Goal: Transaction & Acquisition: Purchase product/service

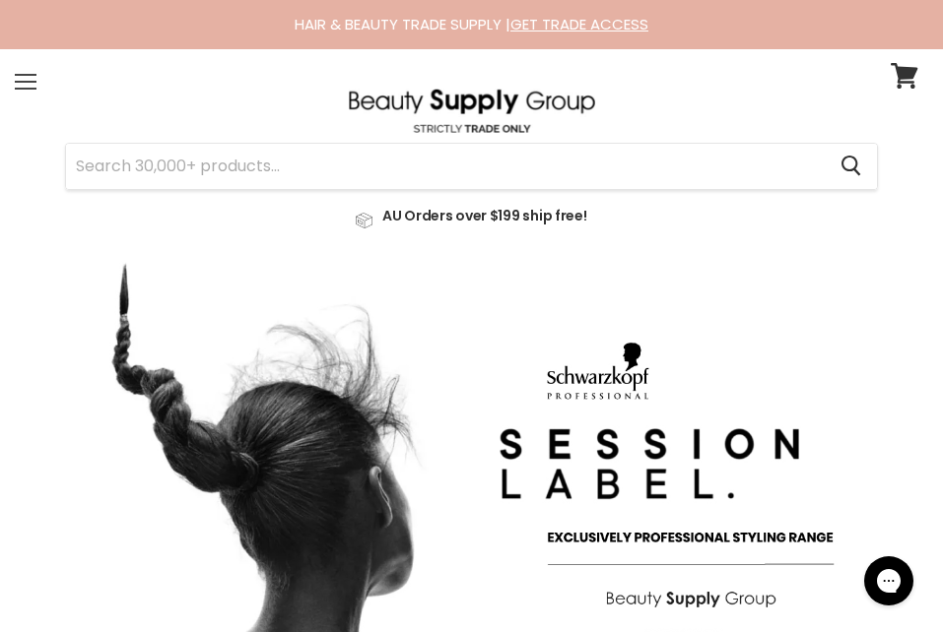
drag, startPoint x: 0, startPoint y: 0, endPoint x: 42, endPoint y: 59, distance: 72.7
click at [42, 59] on div "Menu" at bounding box center [25, 81] width 41 height 45
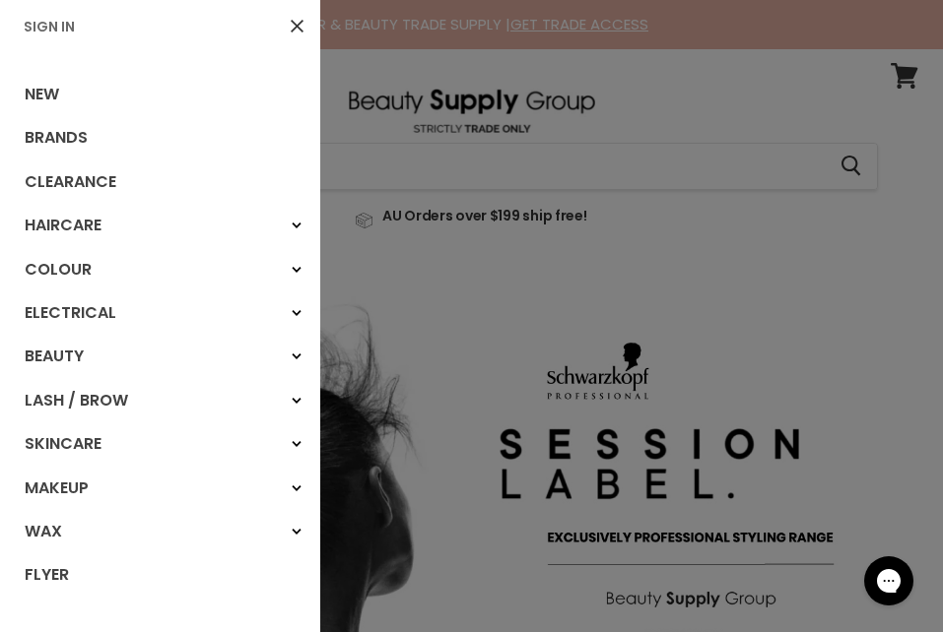
click at [42, 59] on div "New Brands Clearance Haircare Haircare" at bounding box center [160, 355] width 320 height 604
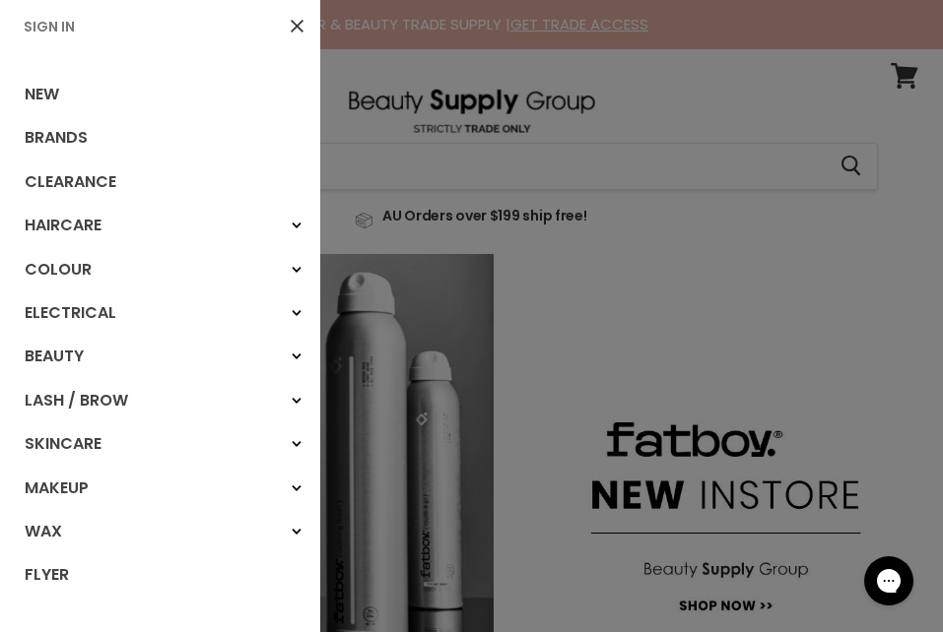
drag, startPoint x: 42, startPoint y: 59, endPoint x: 54, endPoint y: 27, distance: 34.6
click at [54, 27] on div "Sign In Close New Brands Clearance" at bounding box center [160, 316] width 320 height 632
drag, startPoint x: 54, startPoint y: 27, endPoint x: 37, endPoint y: 21, distance: 17.8
click at [37, 21] on link "Sign In" at bounding box center [49, 27] width 67 height 20
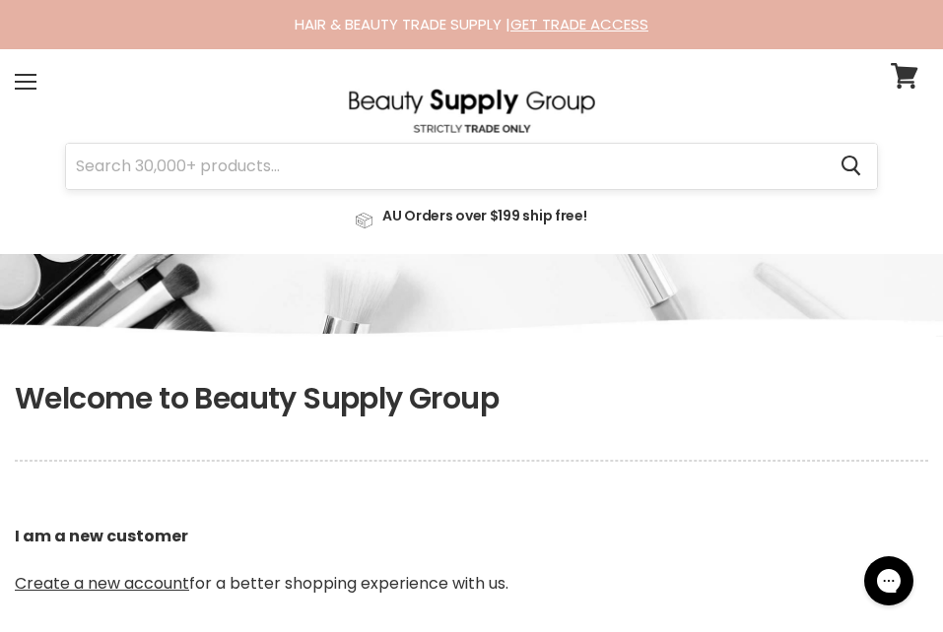
type input "kylie_mcdonald86@hotmail.com"
click at [144, 158] on input "Search" at bounding box center [445, 166] width 759 height 45
click at [271, 163] on input "Search" at bounding box center [445, 166] width 759 height 45
paste input "NAK Blonde Plus 10V Toning Foam"
type input "NAK Blonde Plus 10V Toning Foam"
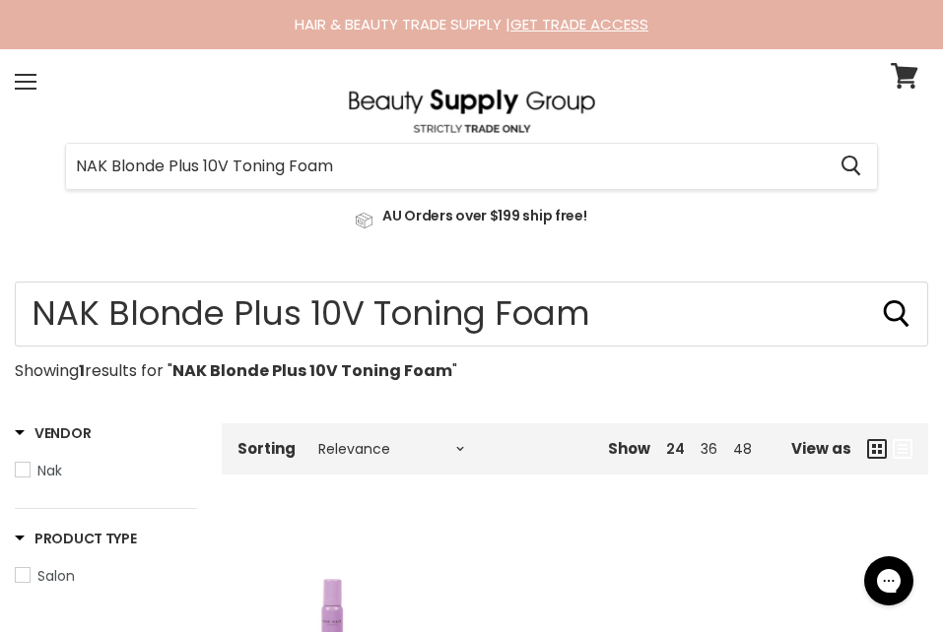
type input "NAK Blonde Plus 10V Toning Foam"
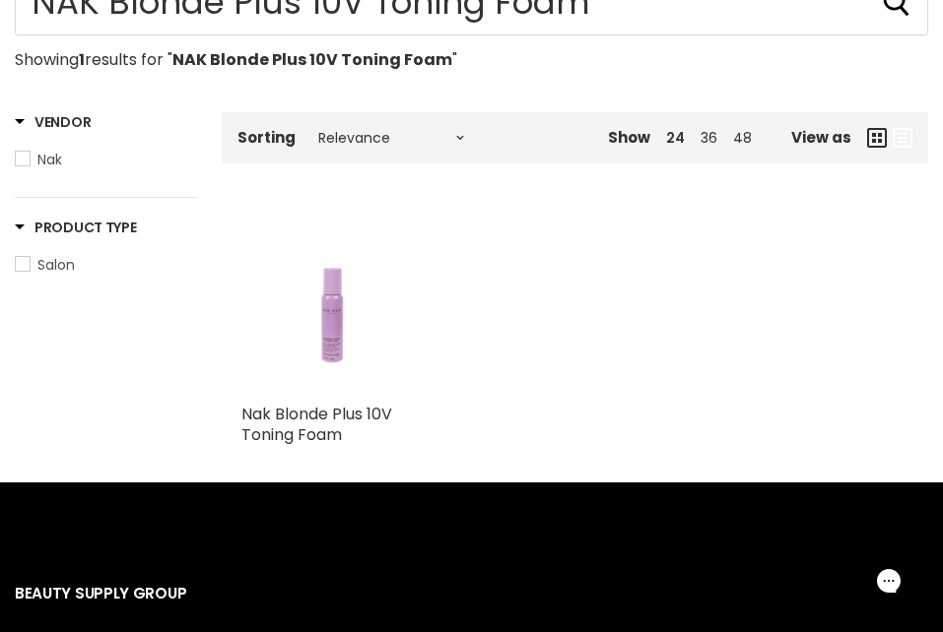
scroll to position [315, 0]
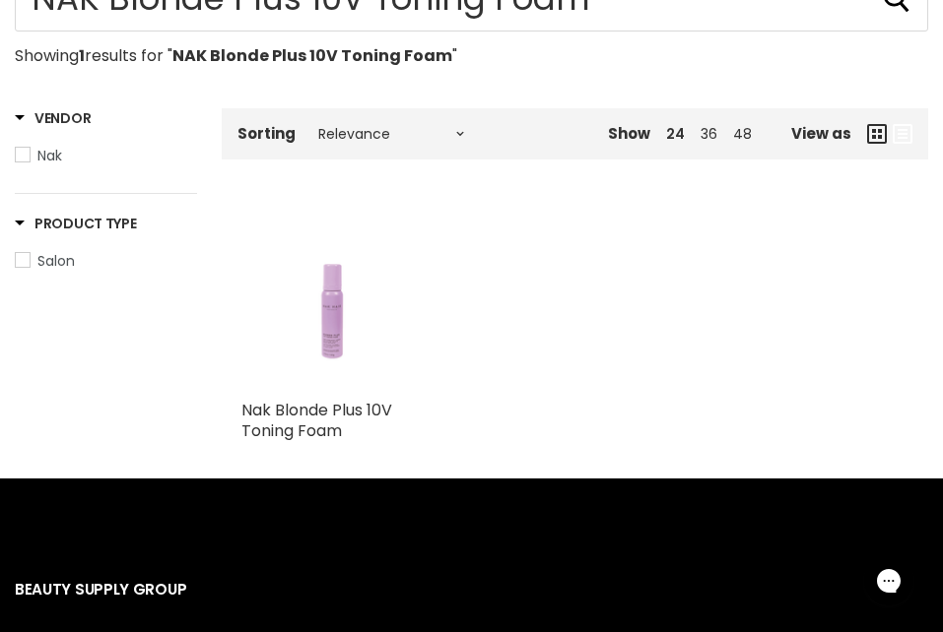
click at [307, 270] on img "Main content" at bounding box center [333, 298] width 122 height 183
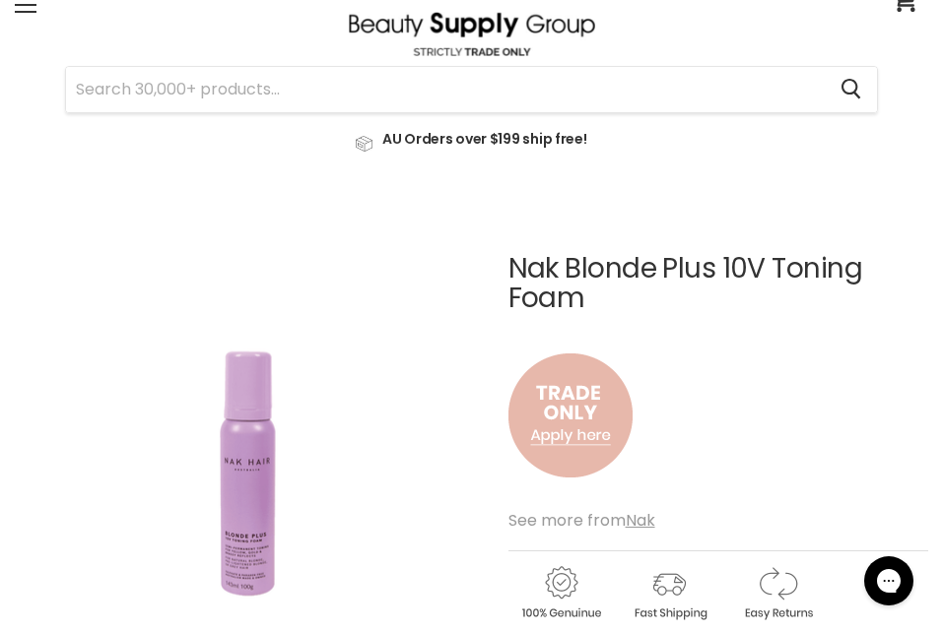
scroll to position [79, 0]
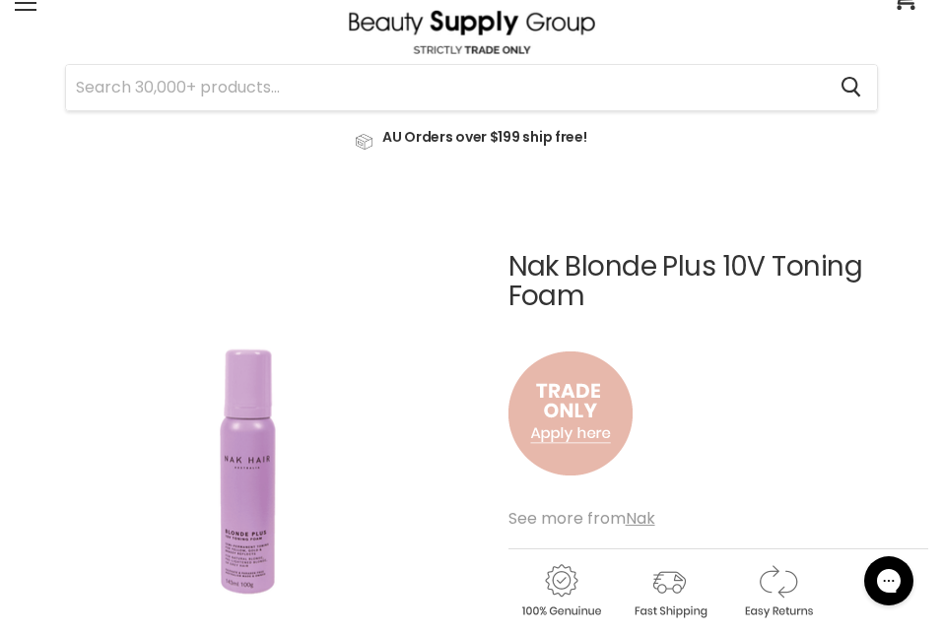
click at [550, 454] on img "Main content" at bounding box center [570, 414] width 124 height 164
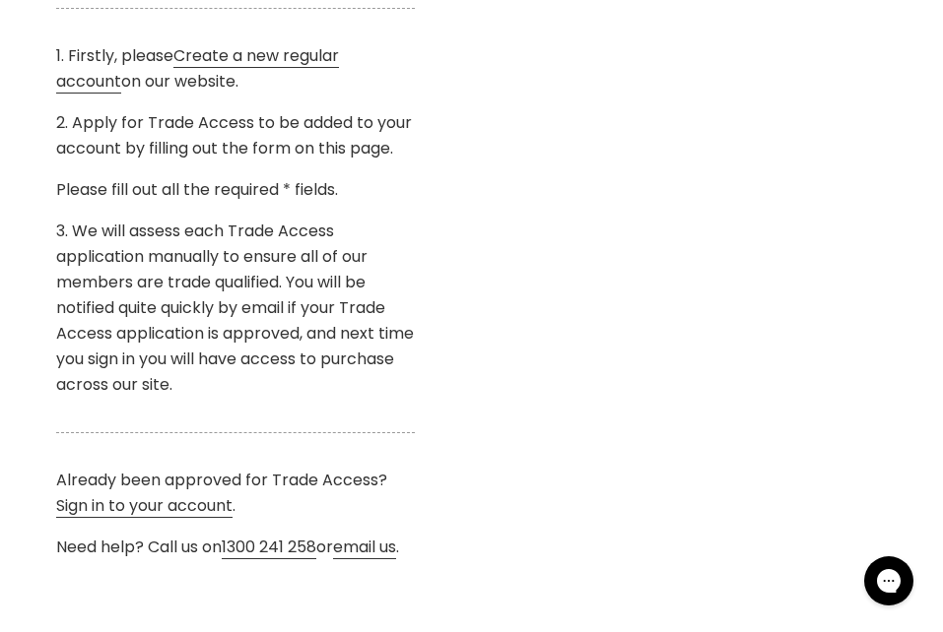
scroll to position [788, 0]
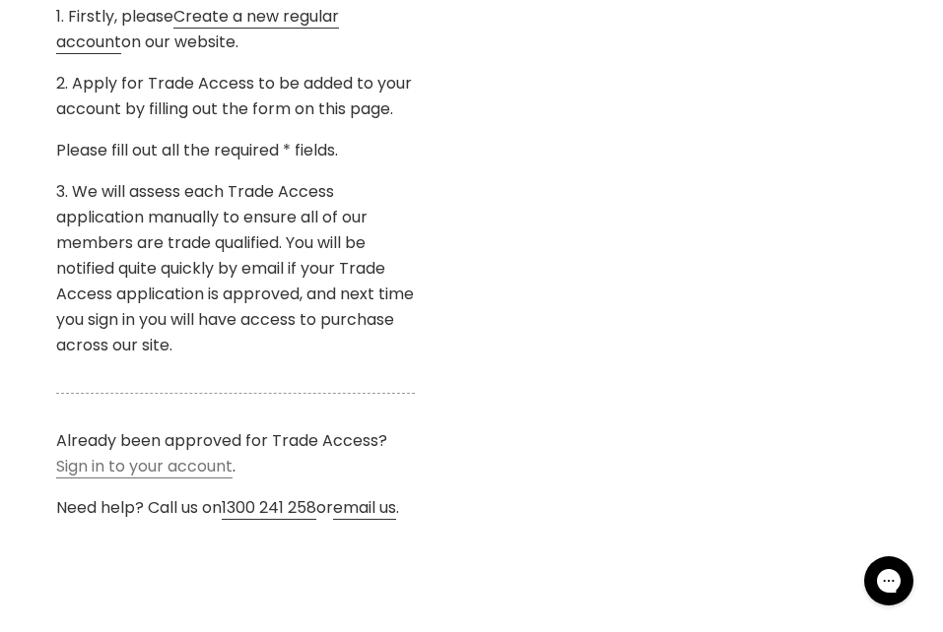
click at [228, 461] on link "Sign in to your account" at bounding box center [144, 467] width 176 height 24
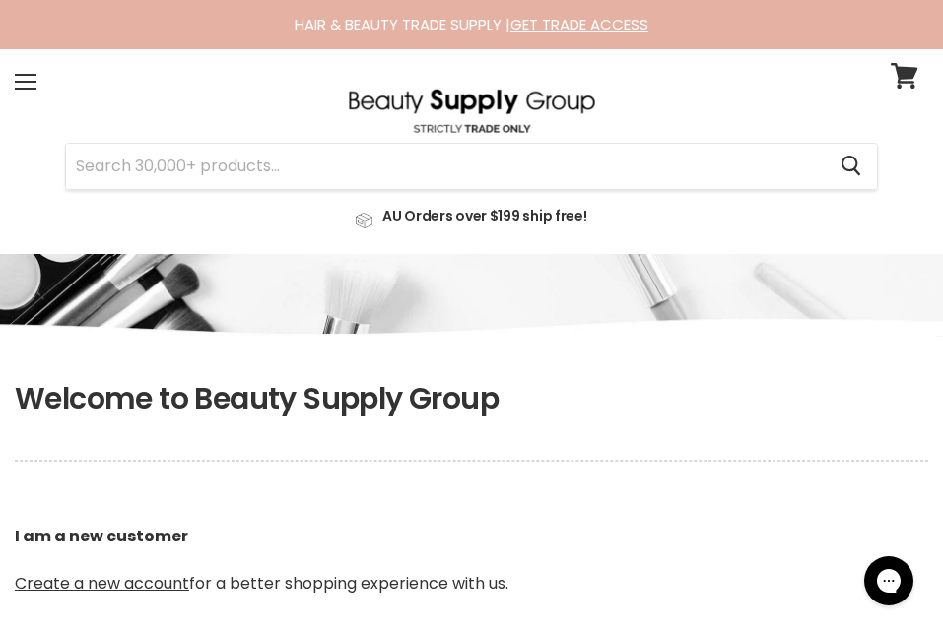
type input "[EMAIL_ADDRESS][DOMAIN_NAME]"
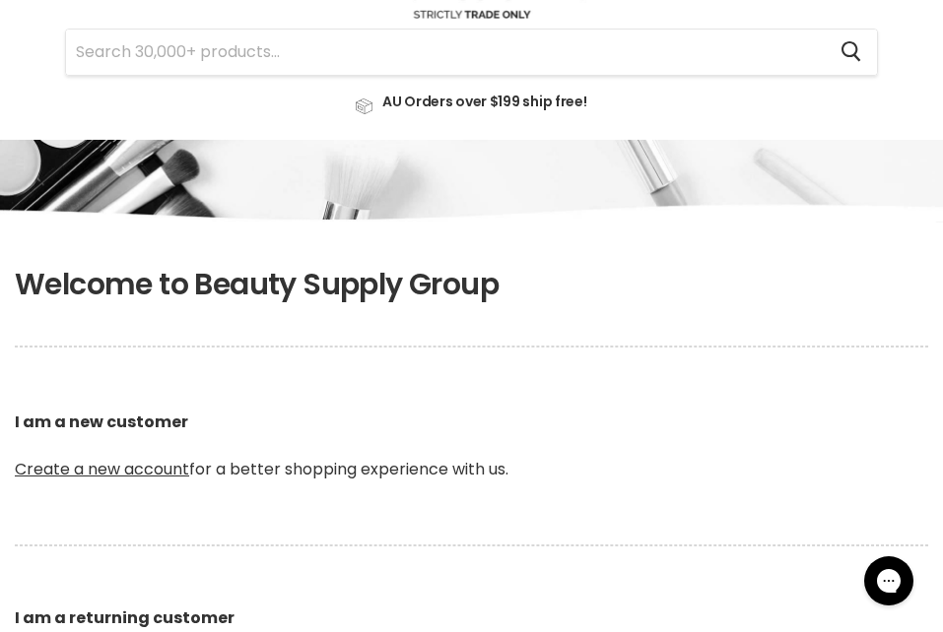
scroll to position [118, 0]
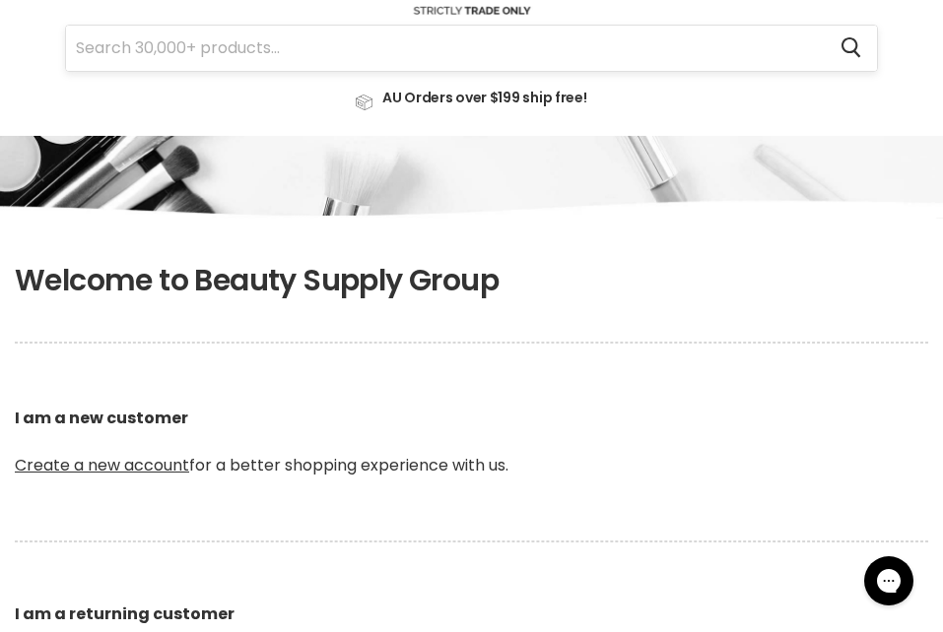
click at [658, 66] on input "Search" at bounding box center [445, 48] width 759 height 45
paste input "NAK Blonde Plus 10V Toning Foam"
type input "NAK Blonde Plus 10V Toning Foam"
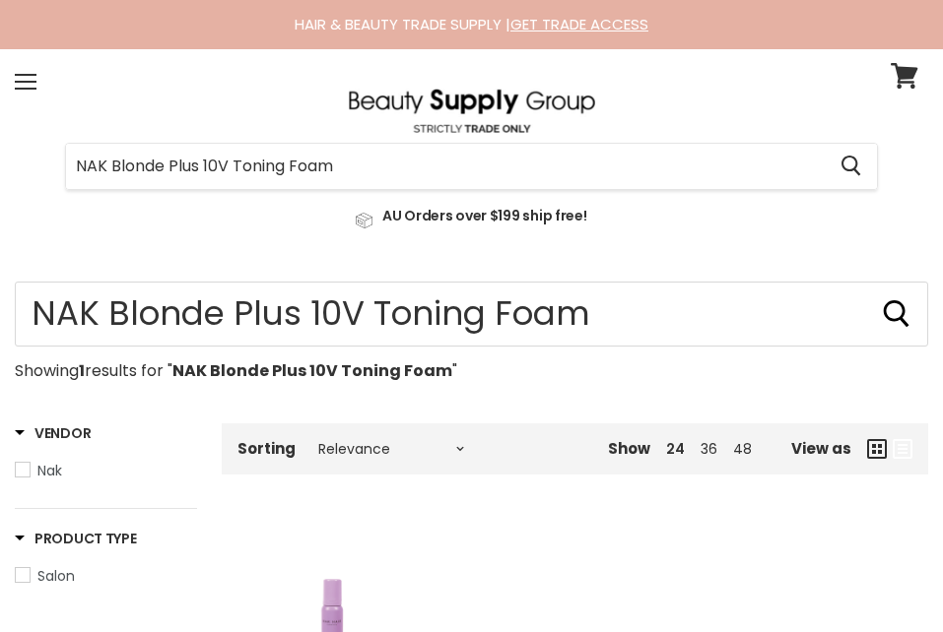
type input "NAK Blonde Plus 10V Toning Foam"
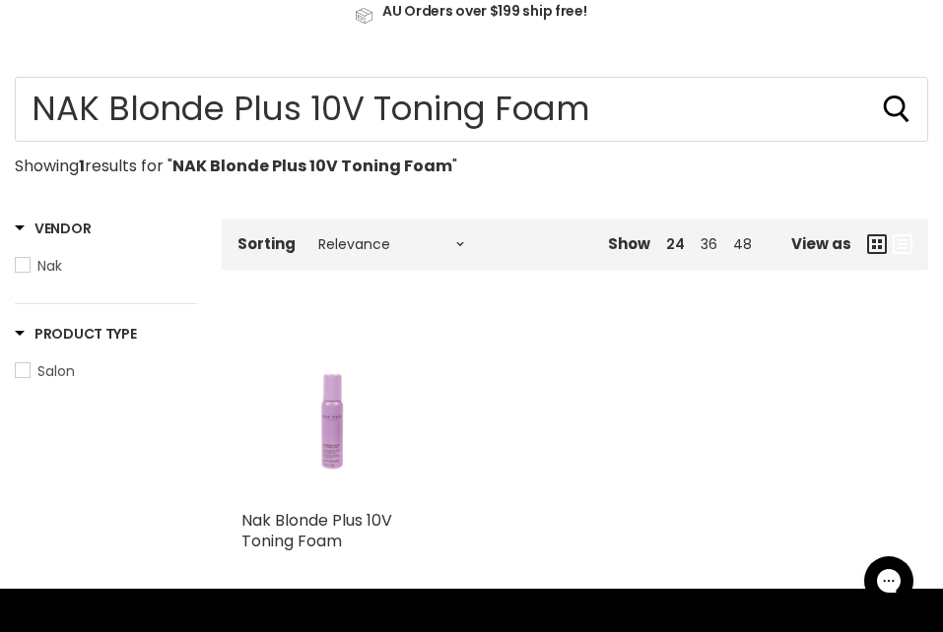
scroll to position [315, 0]
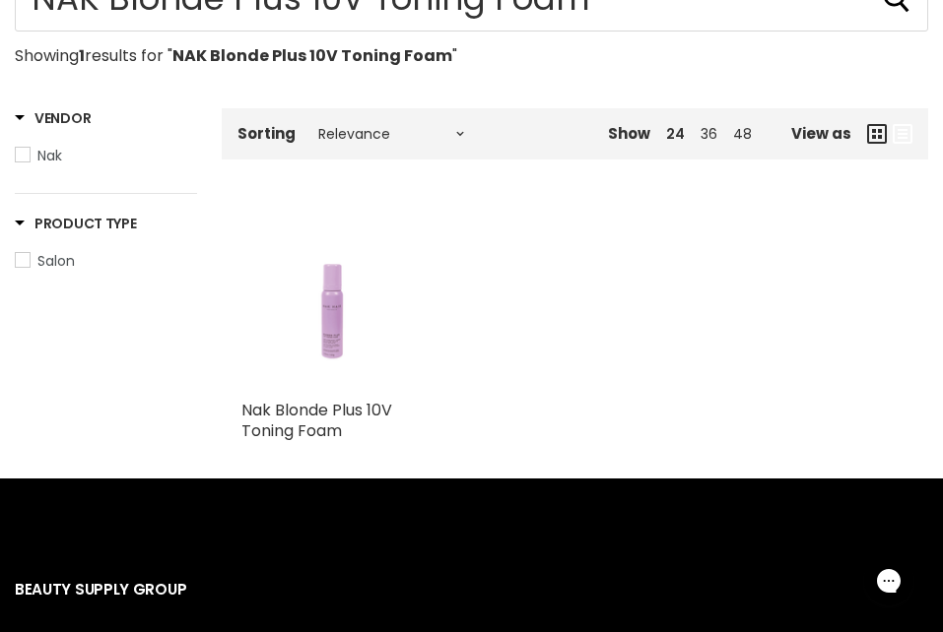
click at [335, 258] on img "Main content" at bounding box center [333, 298] width 122 height 183
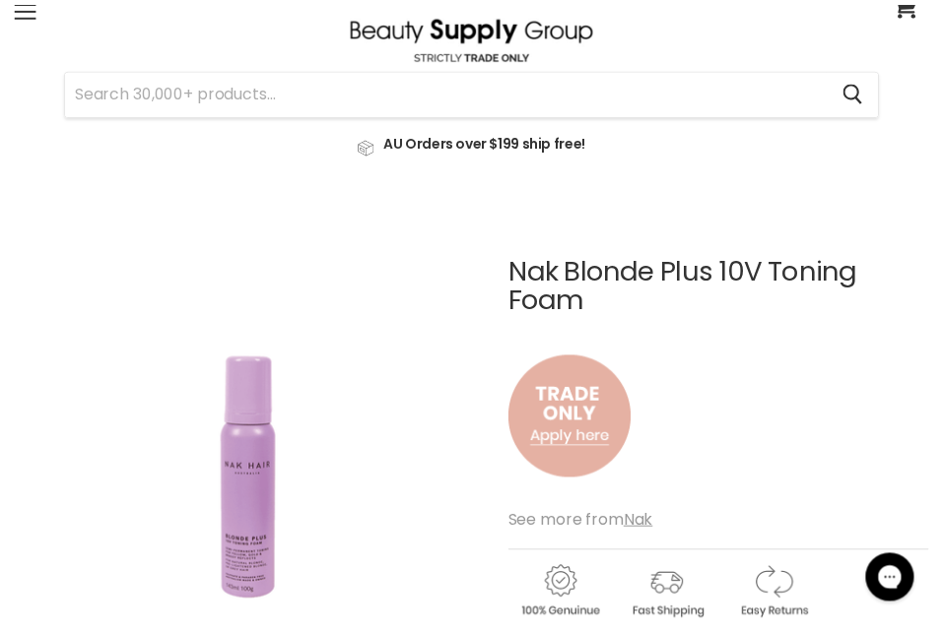
scroll to position [79, 0]
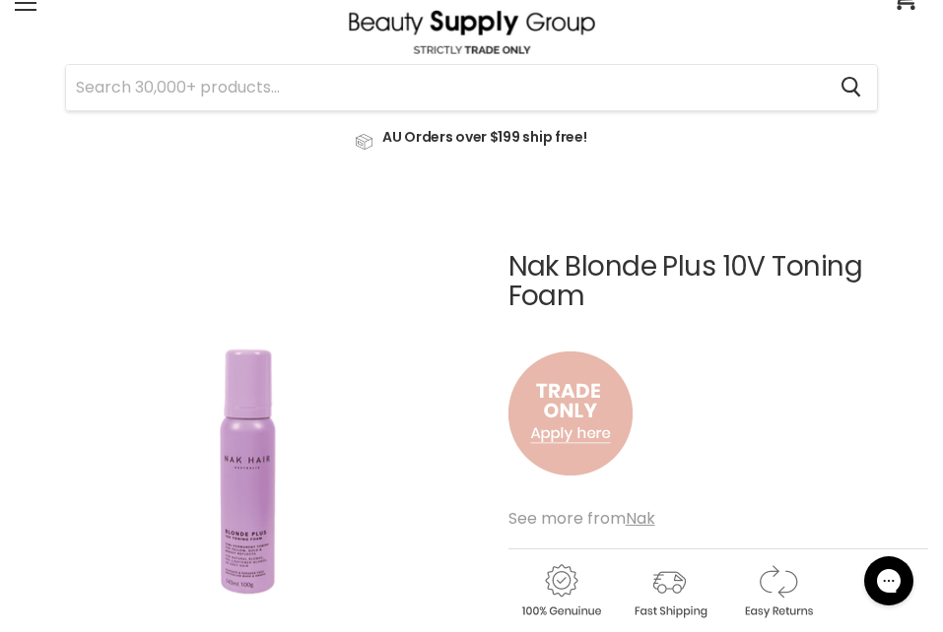
click at [544, 366] on img "Main content" at bounding box center [570, 414] width 124 height 164
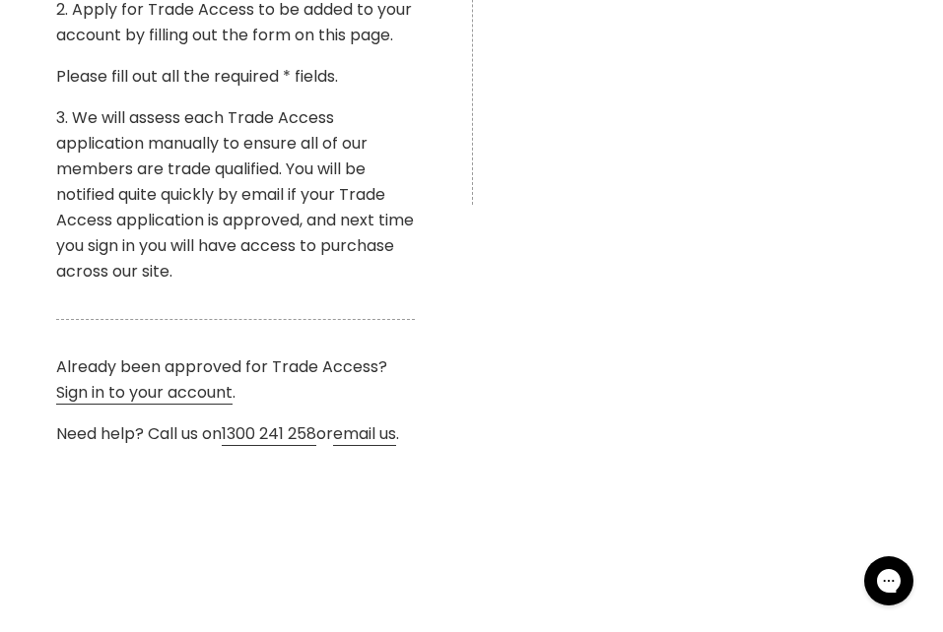
scroll to position [906, 0]
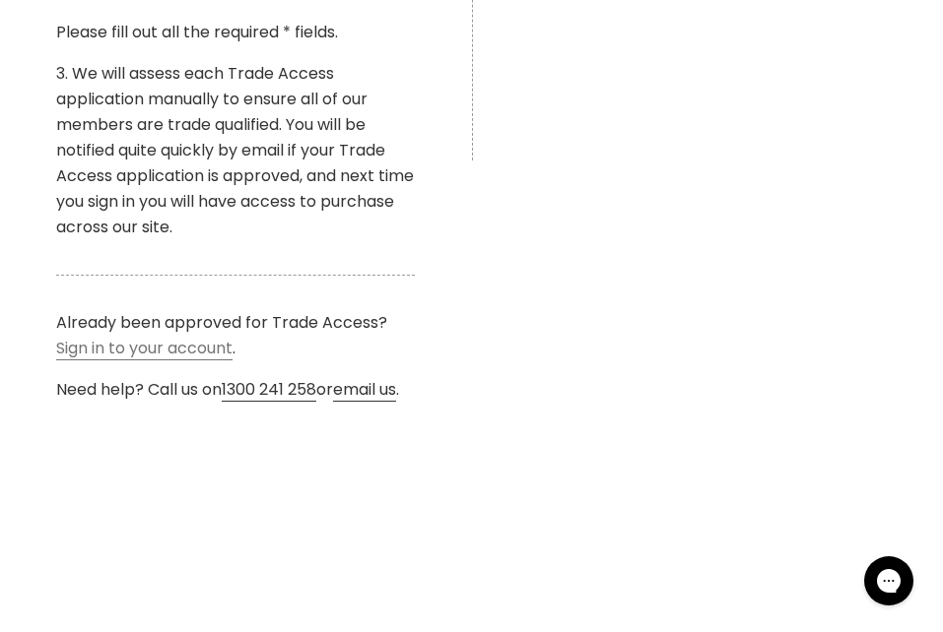
click at [225, 353] on link "Sign in to your account" at bounding box center [144, 349] width 176 height 24
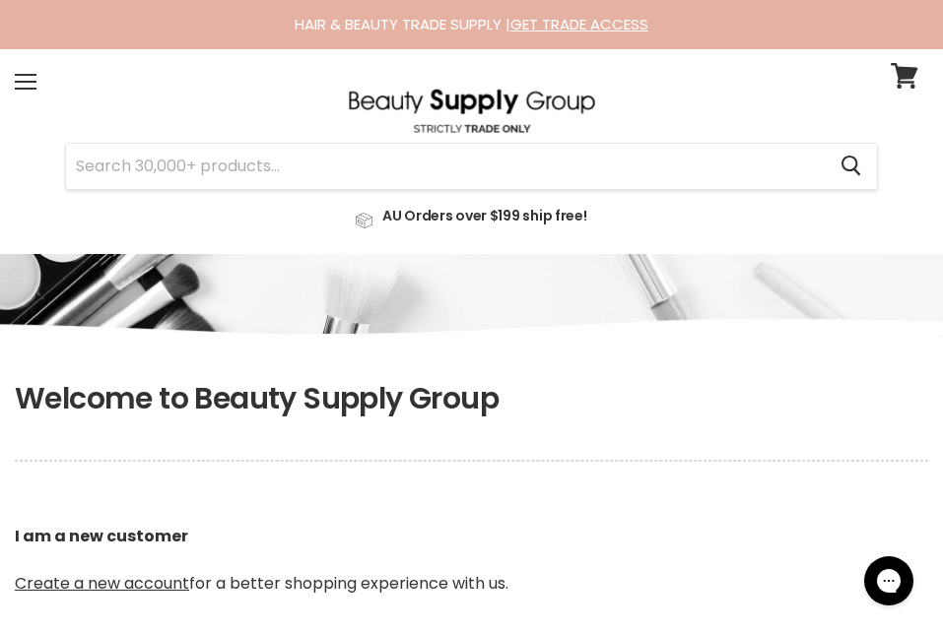
type input "kylie_mcdonald86@hotmail.com"
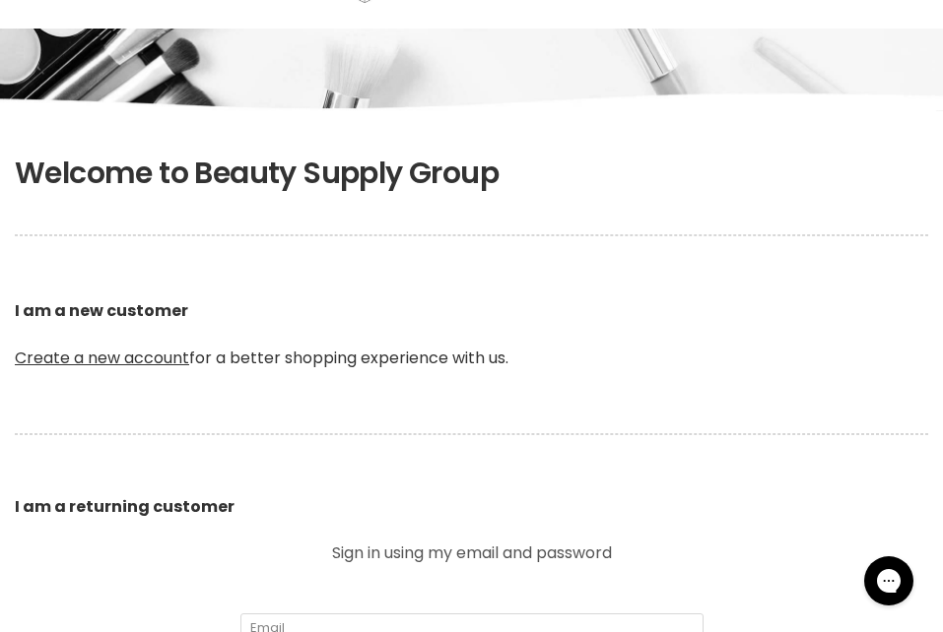
scroll to position [473, 0]
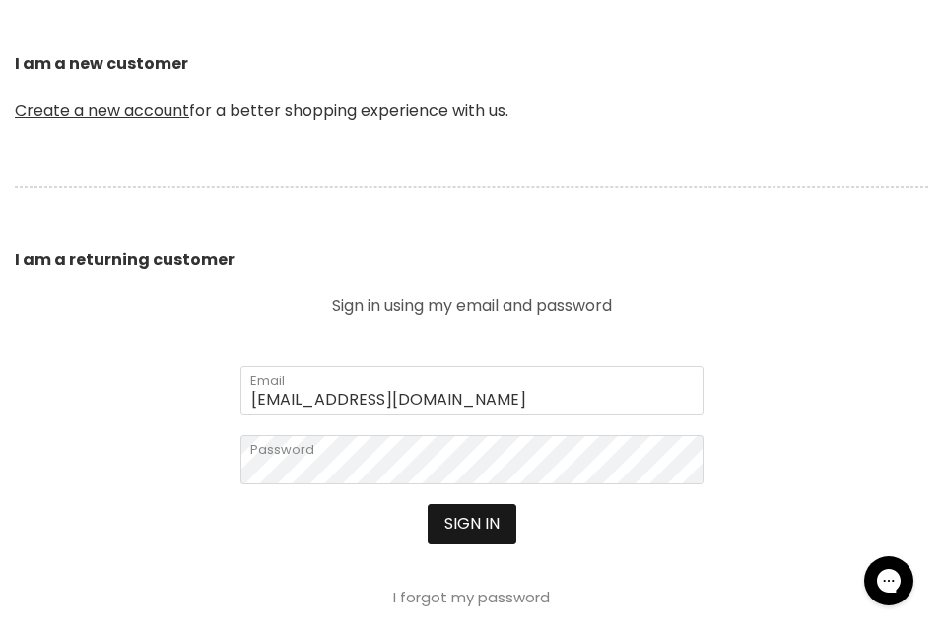
click at [475, 541] on button "Sign in" at bounding box center [472, 523] width 89 height 39
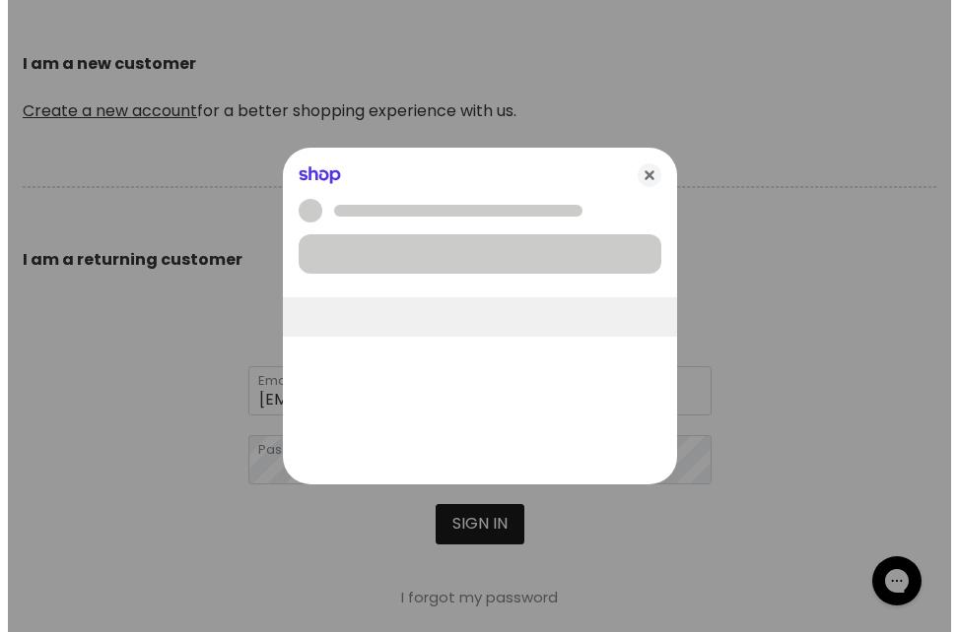
scroll to position [475, 0]
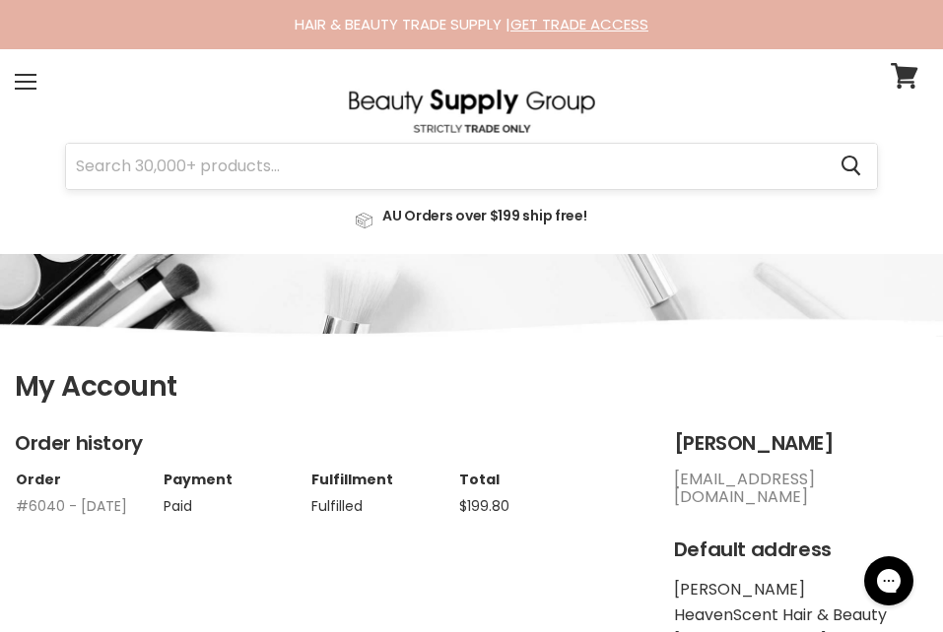
click at [619, 172] on input "Search" at bounding box center [445, 166] width 759 height 45
click at [28, 81] on span at bounding box center [26, 82] width 22 height 2
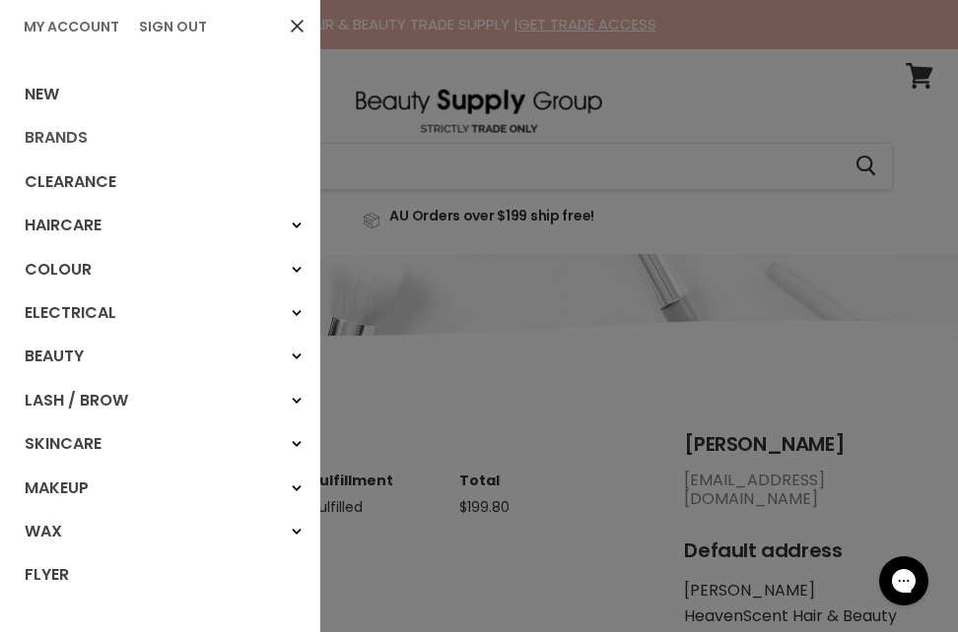
click at [63, 141] on link "Brands" at bounding box center [160, 137] width 320 height 43
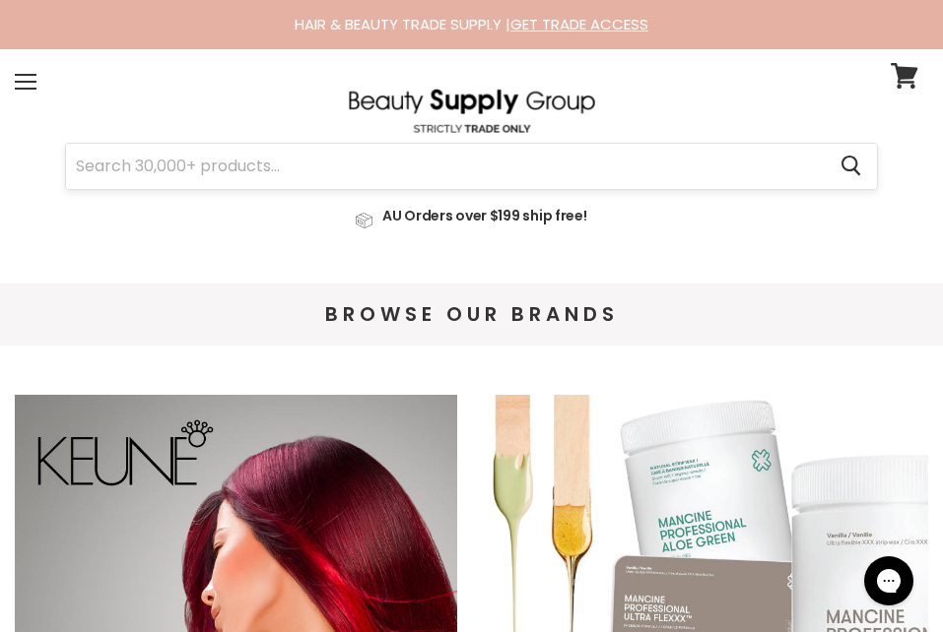
click at [598, 188] on input "Search" at bounding box center [445, 166] width 759 height 45
type input "nak"
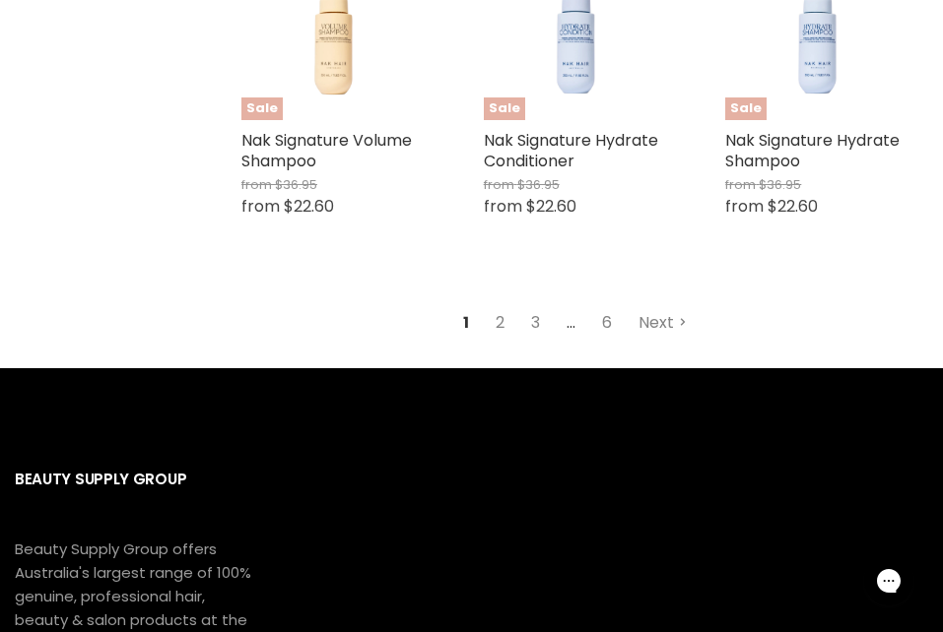
scroll to position [3152, 0]
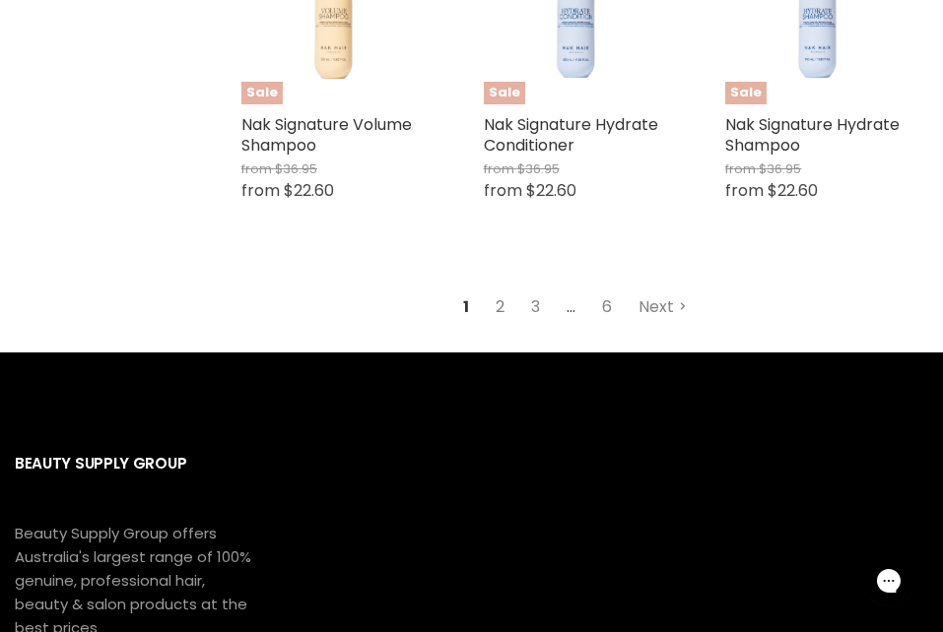
click at [490, 298] on link "2" at bounding box center [500, 307] width 31 height 35
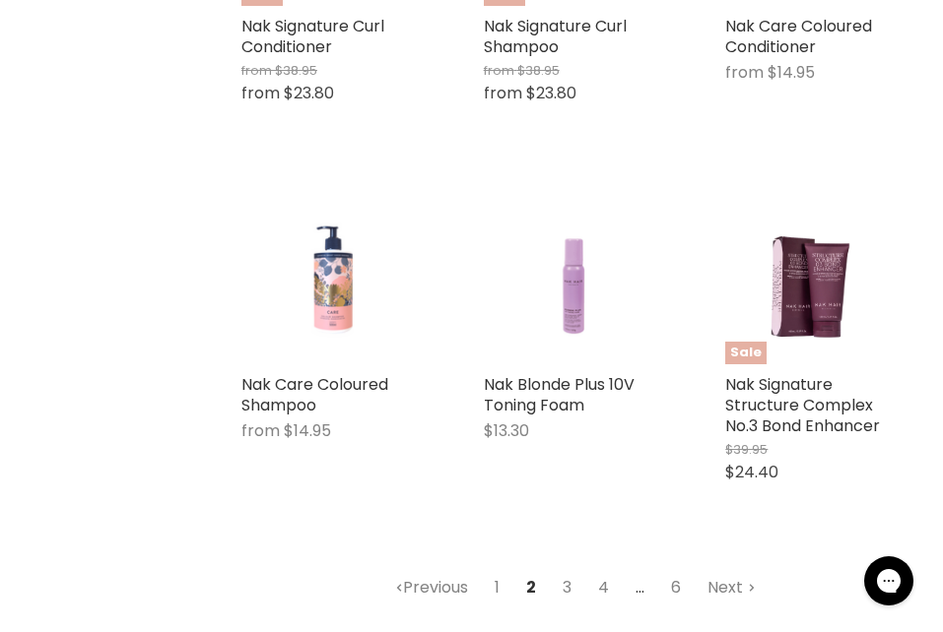
scroll to position [2817, 0]
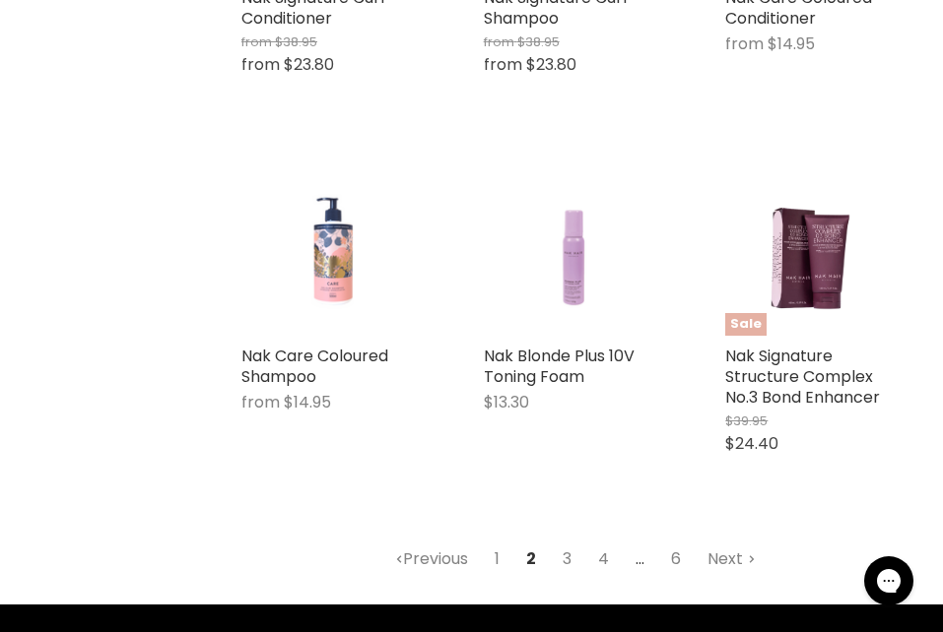
click at [562, 290] on img "Main content" at bounding box center [575, 244] width 122 height 183
